Goal: Information Seeking & Learning: Learn about a topic

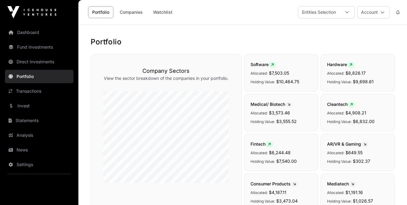
click at [33, 44] on link "Fund Investments" at bounding box center [39, 46] width 69 height 13
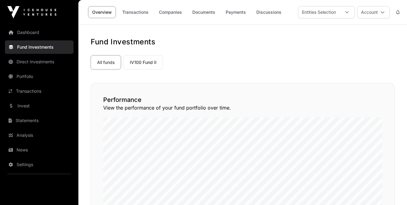
click at [28, 107] on link "Invest" at bounding box center [39, 105] width 69 height 13
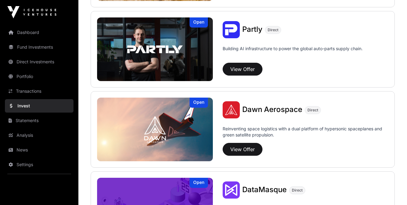
scroll to position [474, 0]
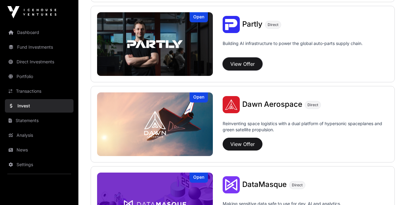
click at [245, 66] on button "View Offer" at bounding box center [242, 64] width 40 height 13
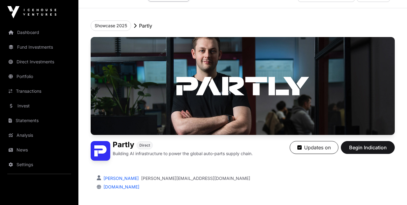
scroll to position [13, 0]
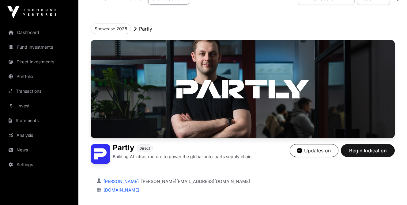
scroll to position [474, 0]
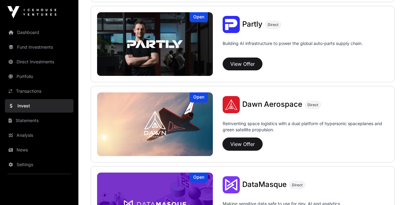
click at [250, 145] on button "View Offer" at bounding box center [242, 144] width 40 height 13
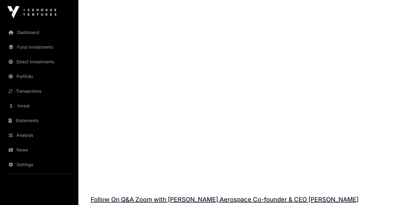
scroll to position [685, 0]
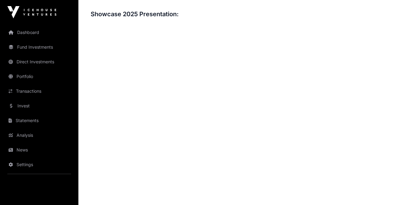
click at [220, 9] on h3 "Showcase 2025 Presentation:" at bounding box center [243, 14] width 304 height 10
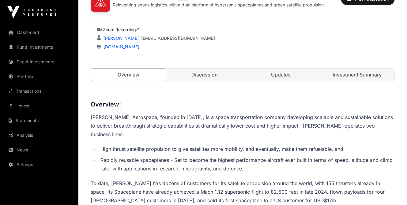
scroll to position [136, 0]
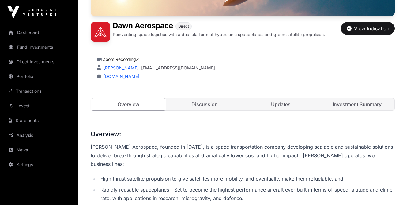
click at [206, 104] on link "Discussion" at bounding box center [204, 104] width 75 height 12
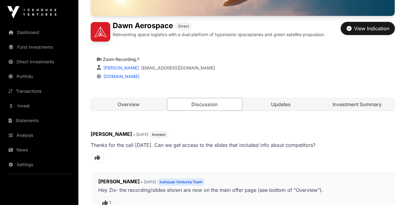
click at [367, 31] on div "View Indication" at bounding box center [367, 28] width 43 height 7
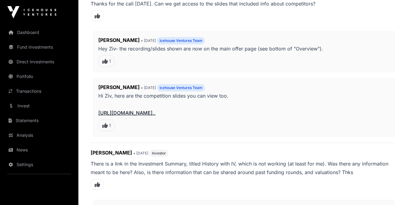
scroll to position [110, 0]
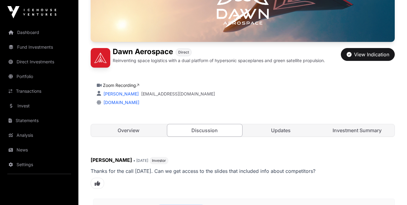
click at [285, 132] on link "Updates" at bounding box center [280, 130] width 75 height 12
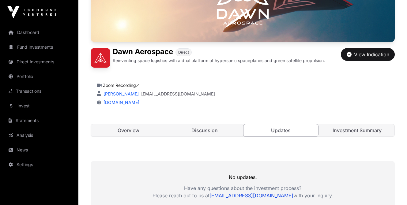
click at [350, 134] on link "Investment Summary" at bounding box center [356, 130] width 75 height 12
